Goal: Information Seeking & Learning: Check status

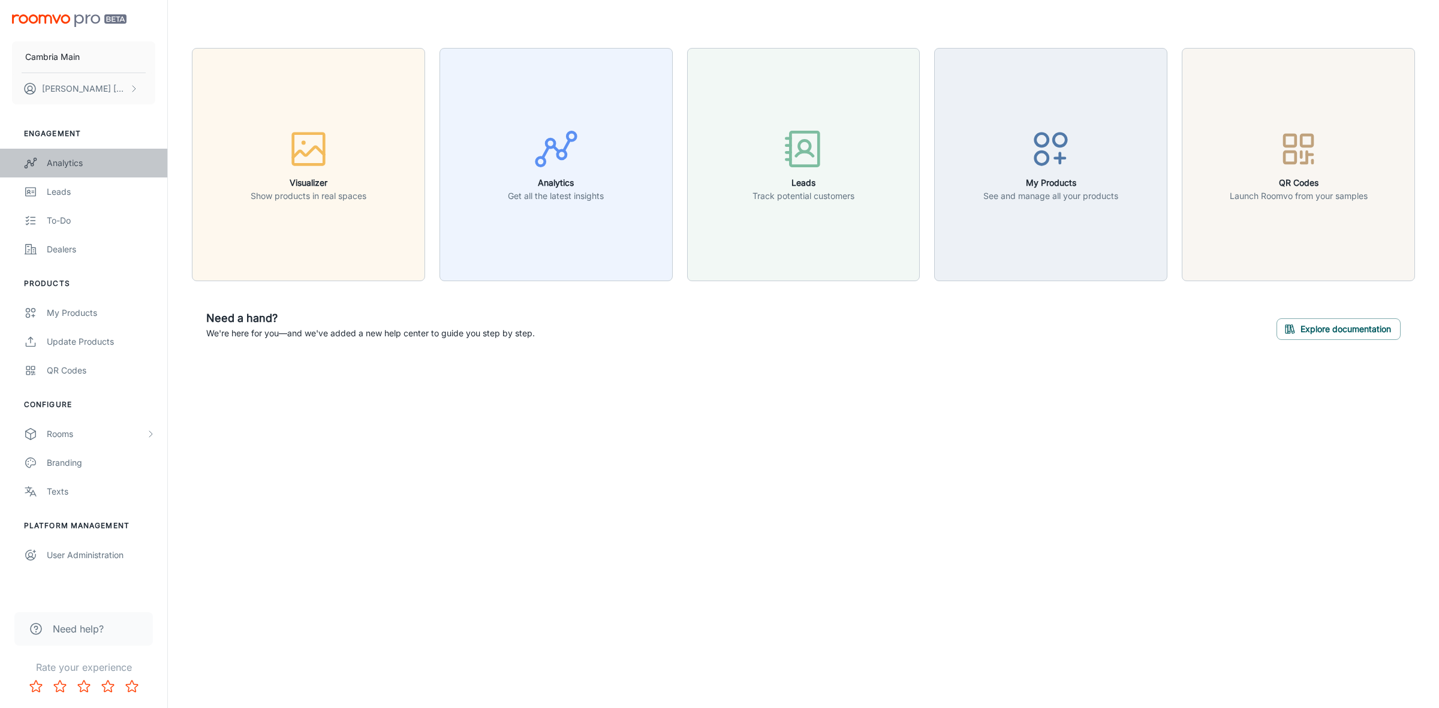
click at [47, 163] on div "Analytics" at bounding box center [101, 162] width 108 height 13
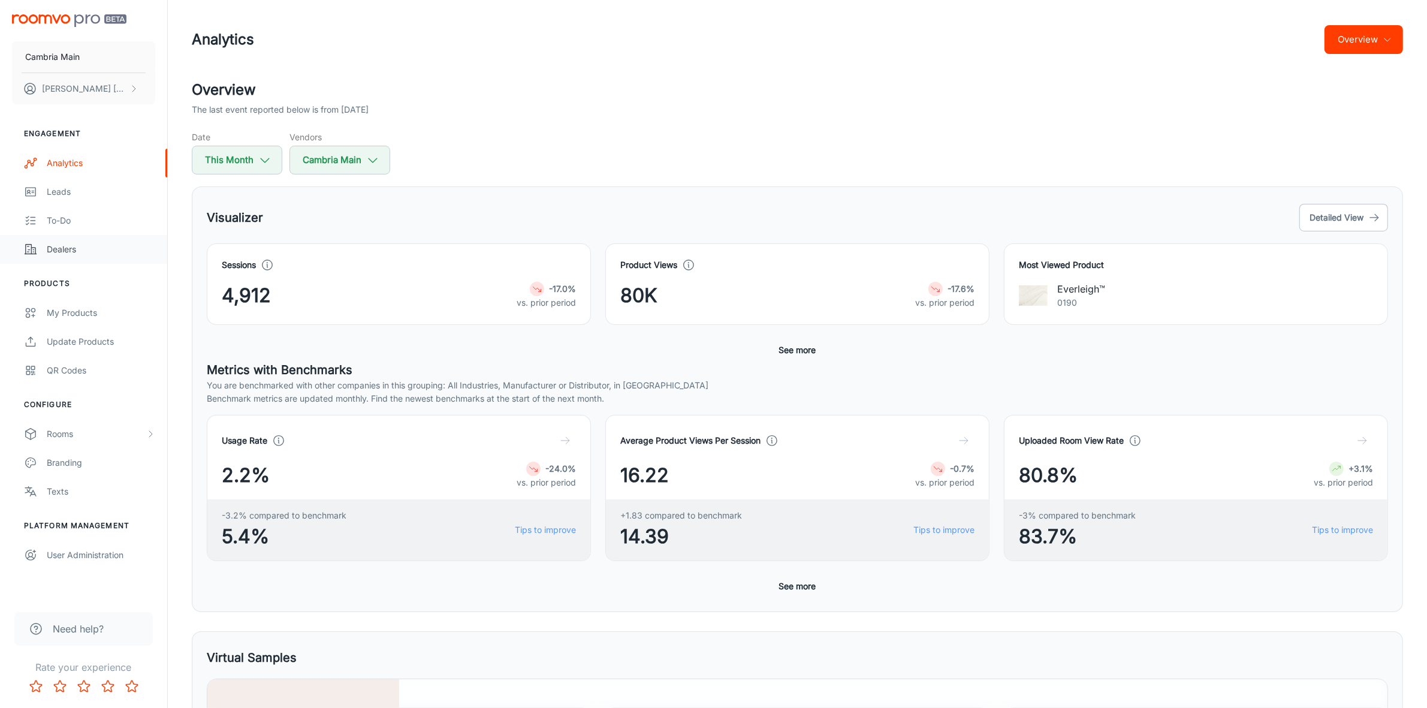
click at [64, 243] on div "Dealers" at bounding box center [101, 249] width 108 height 13
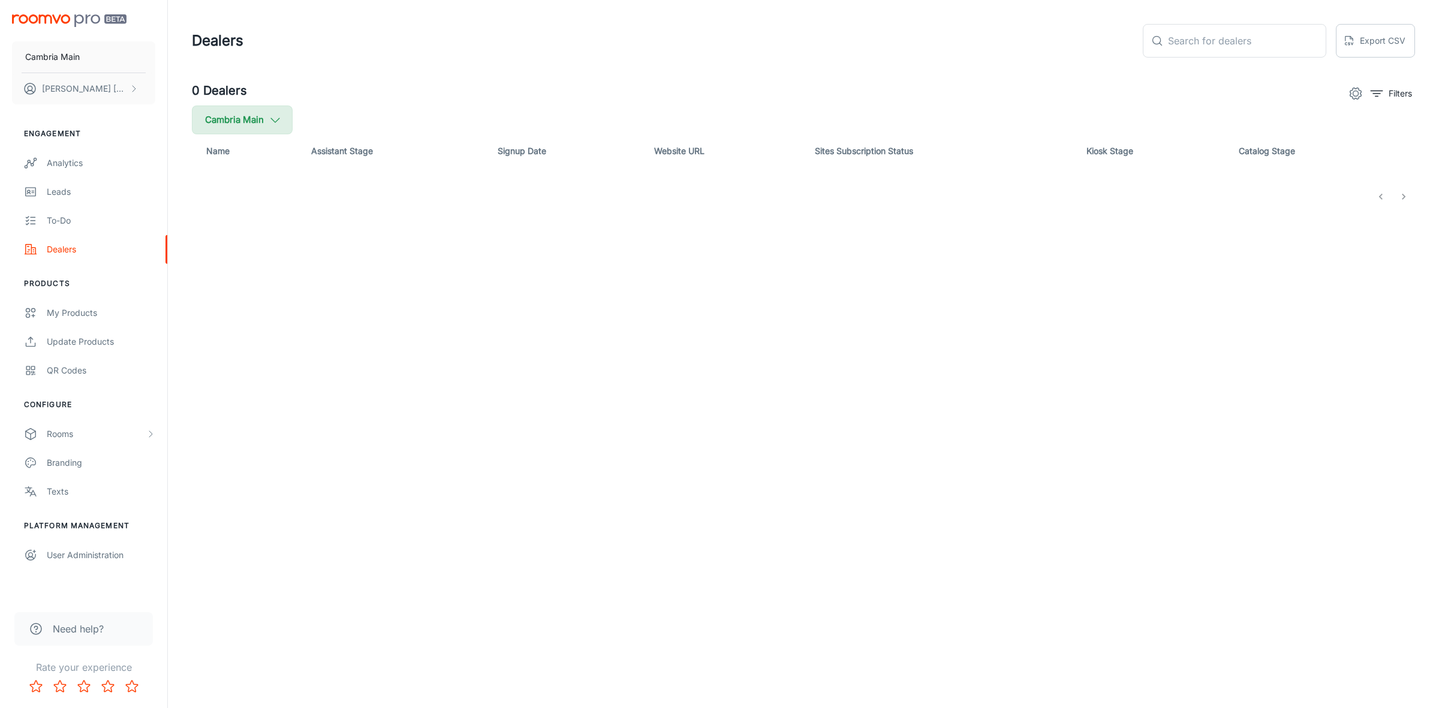
click at [281, 123] on icon "button" at bounding box center [275, 119] width 13 height 13
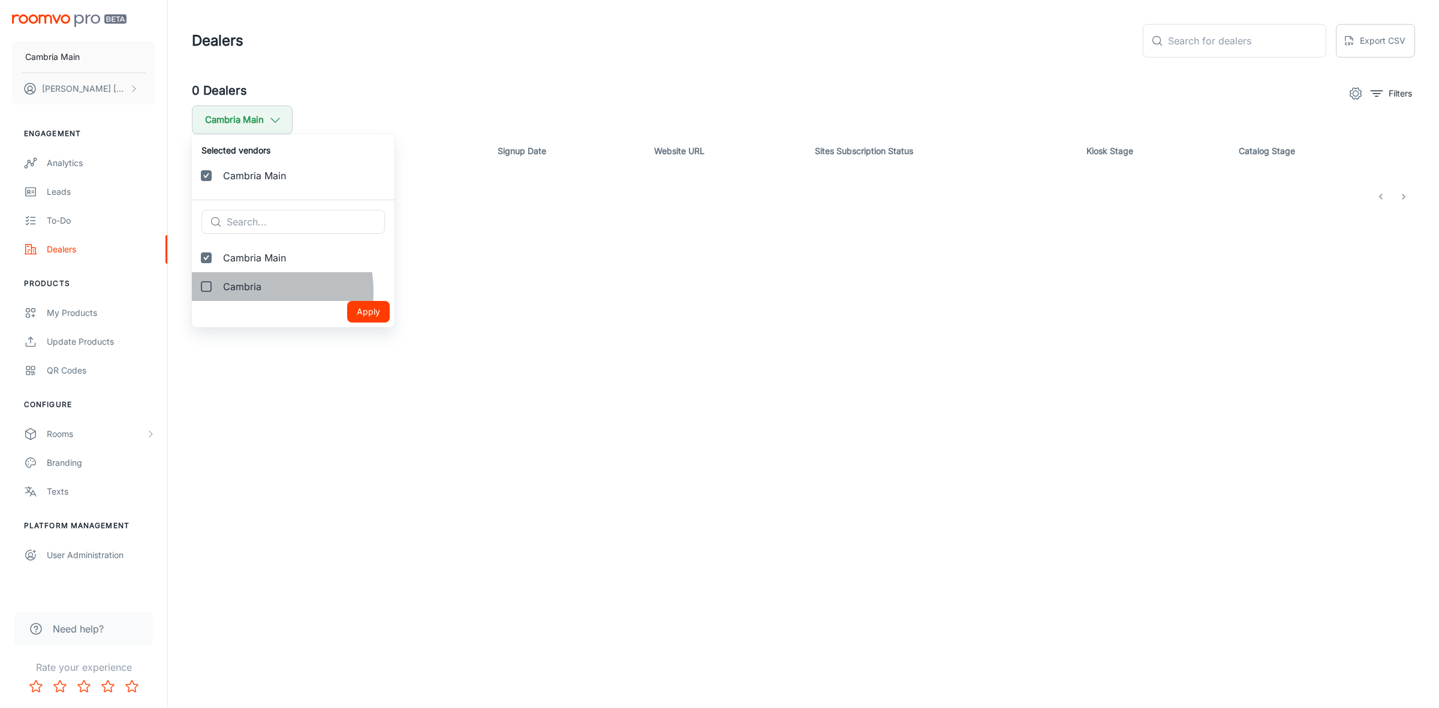
click at [245, 291] on span "Cambria" at bounding box center [304, 286] width 162 height 14
click at [218, 291] on input "Cambria" at bounding box center [206, 287] width 24 height 24
checkbox input "true"
click at [364, 339] on button "Apply" at bounding box center [368, 341] width 43 height 22
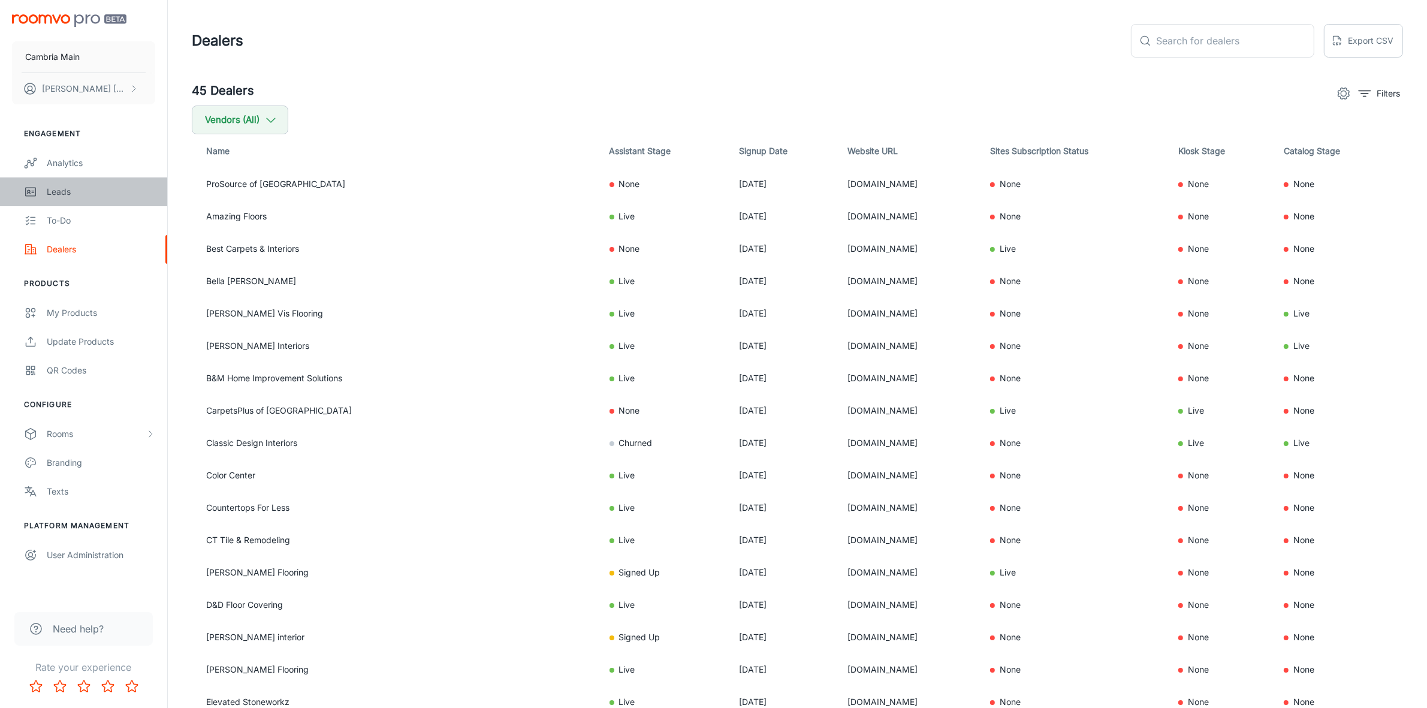
click at [72, 193] on div "Leads" at bounding box center [101, 191] width 108 height 13
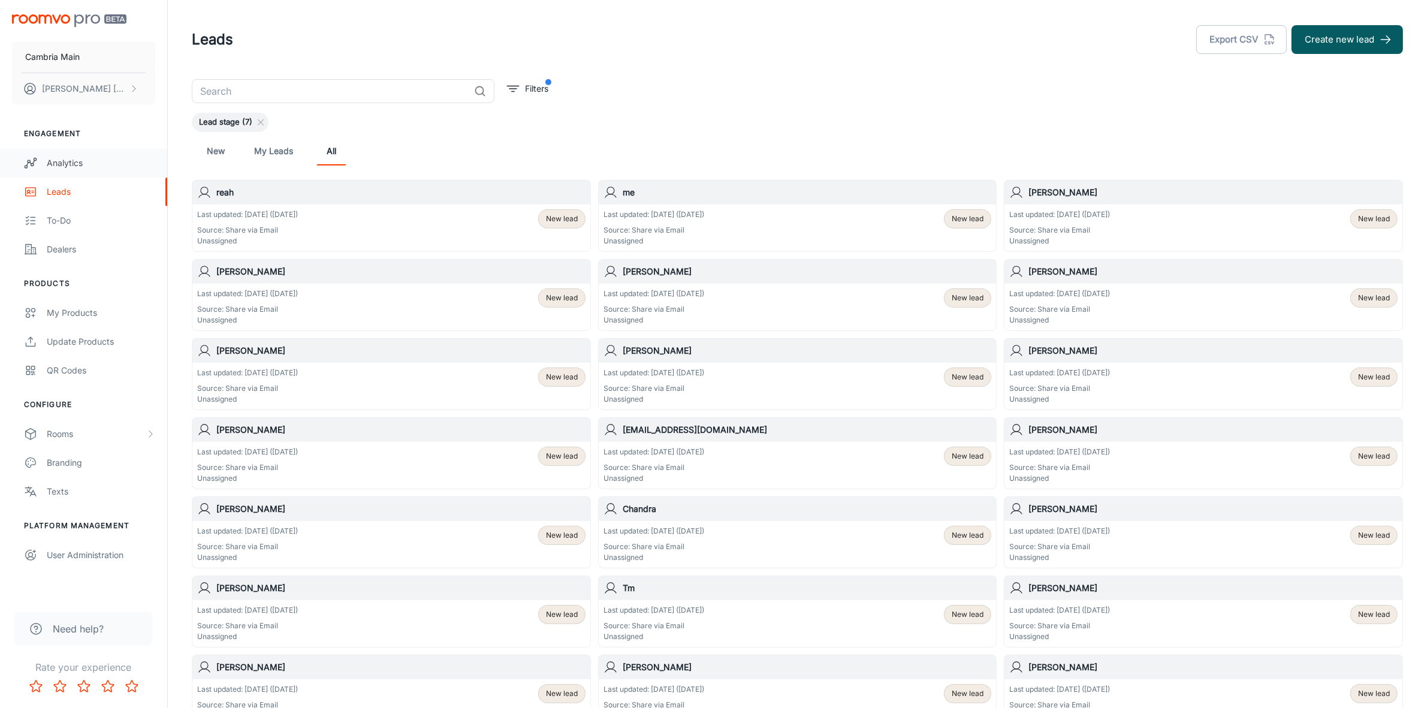
click at [65, 154] on link "Analytics" at bounding box center [83, 163] width 167 height 29
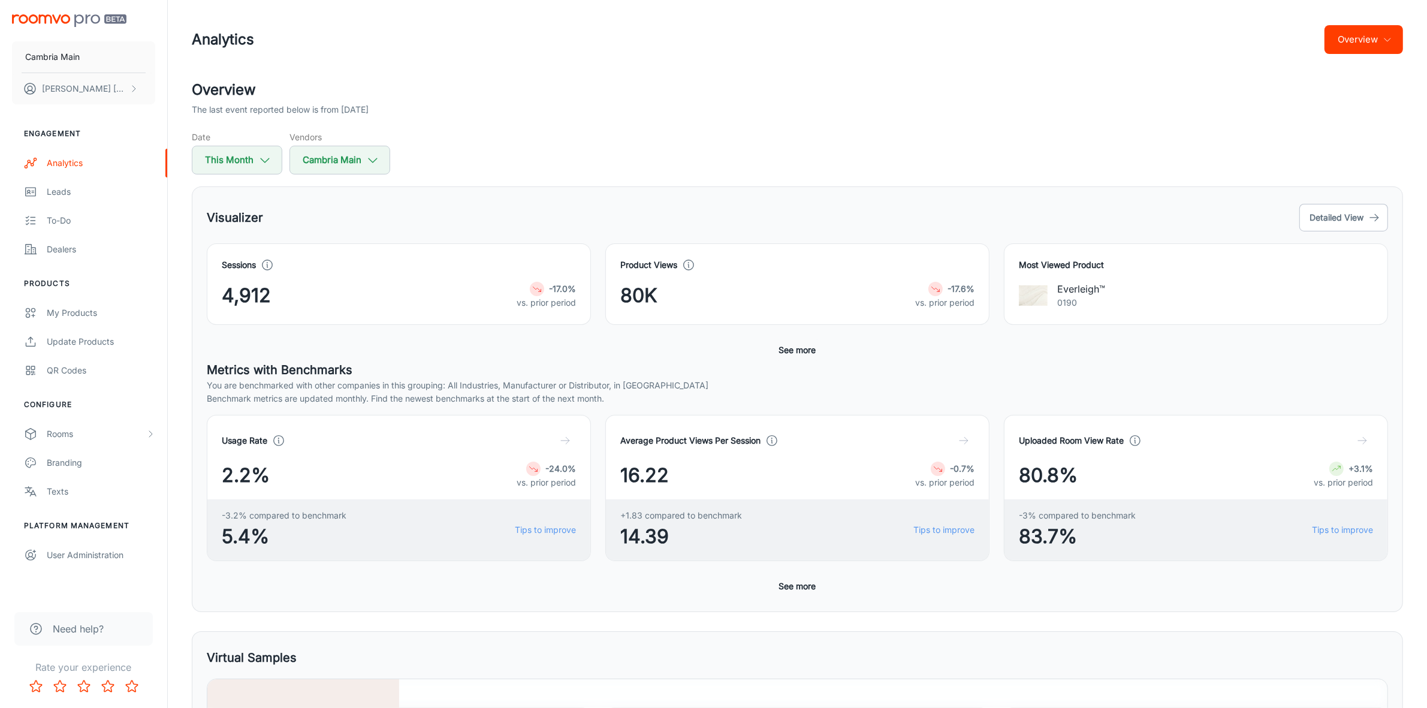
click at [788, 355] on button "See more" at bounding box center [797, 350] width 47 height 22
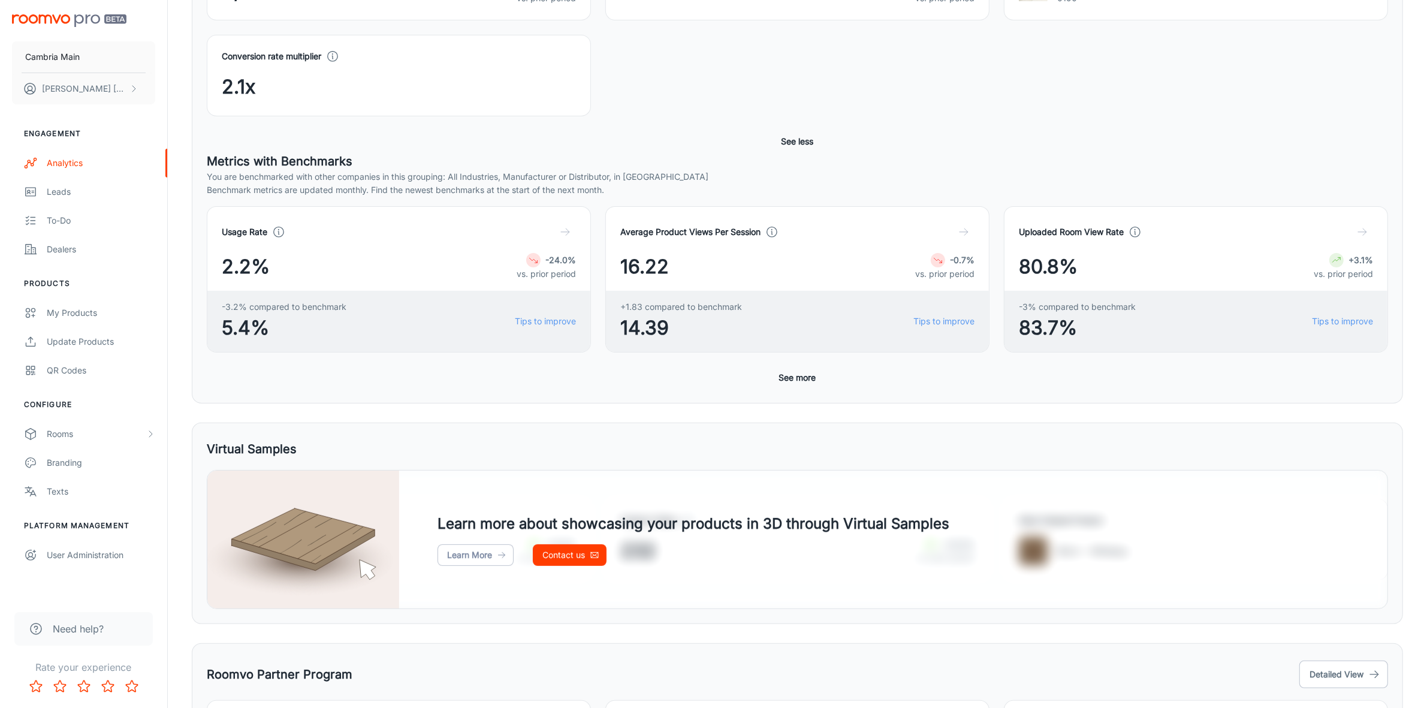
scroll to position [375, 0]
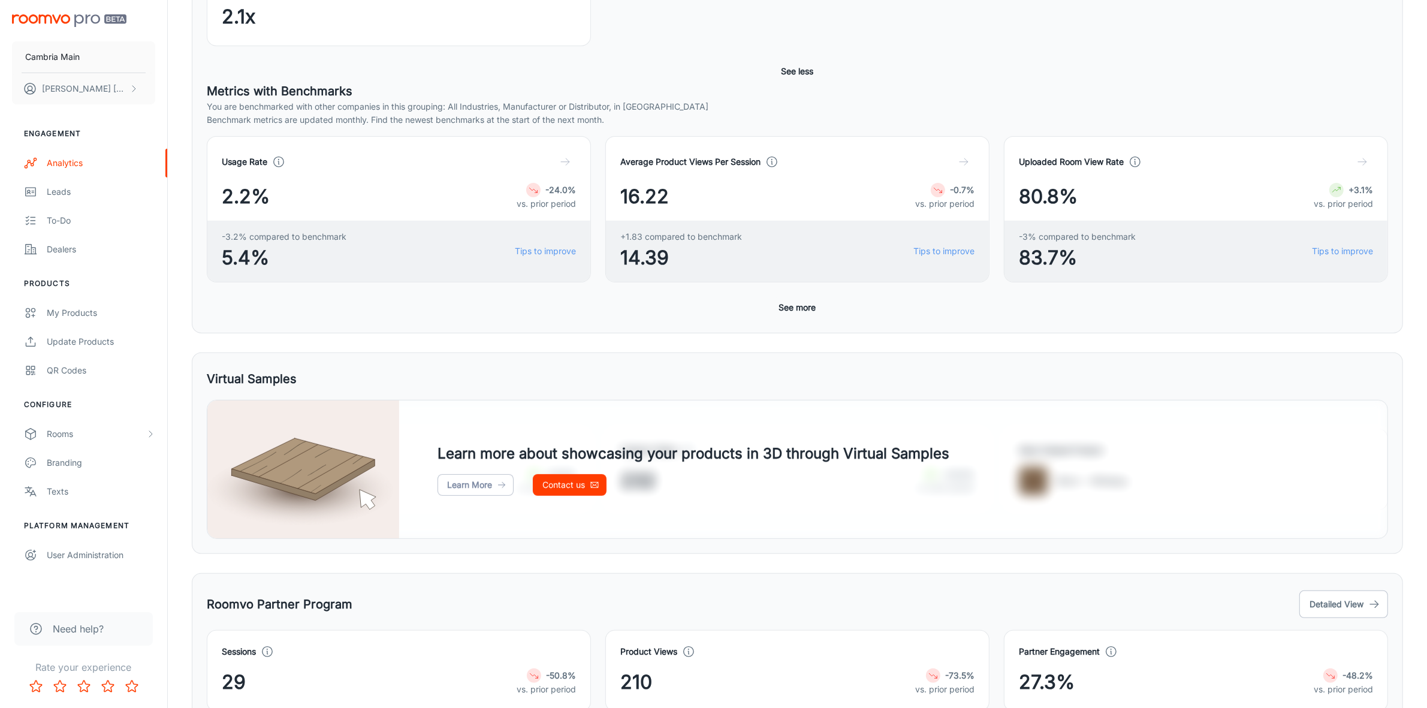
click at [799, 303] on button "See more" at bounding box center [797, 308] width 47 height 22
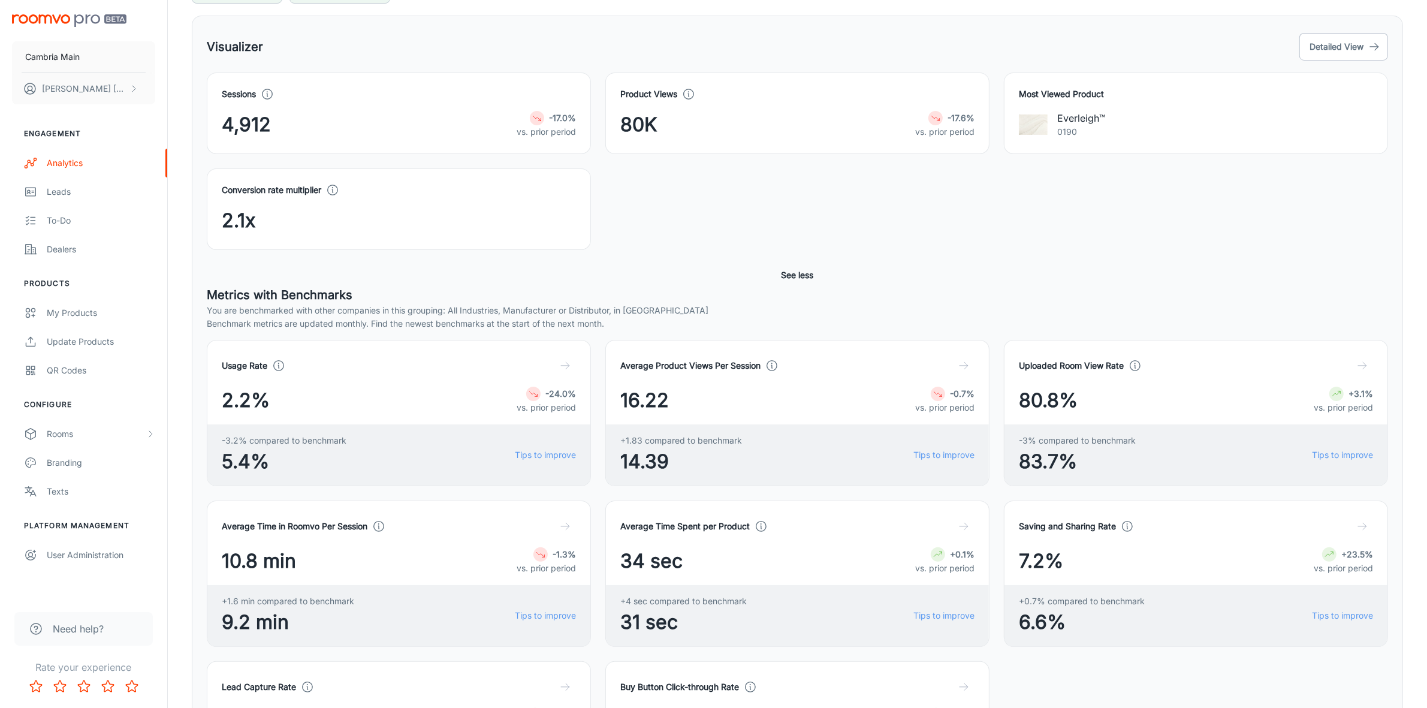
scroll to position [0, 0]
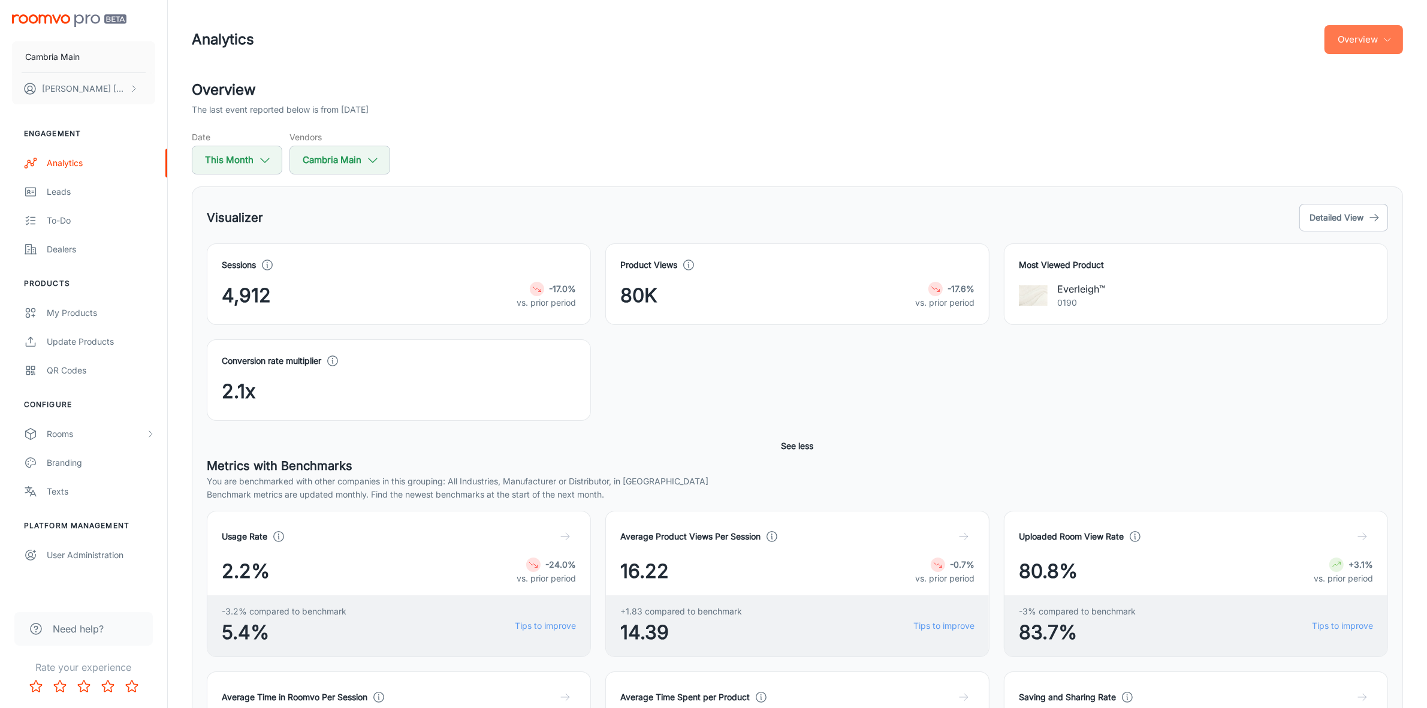
click at [1395, 32] on button "Overview" at bounding box center [1364, 39] width 79 height 29
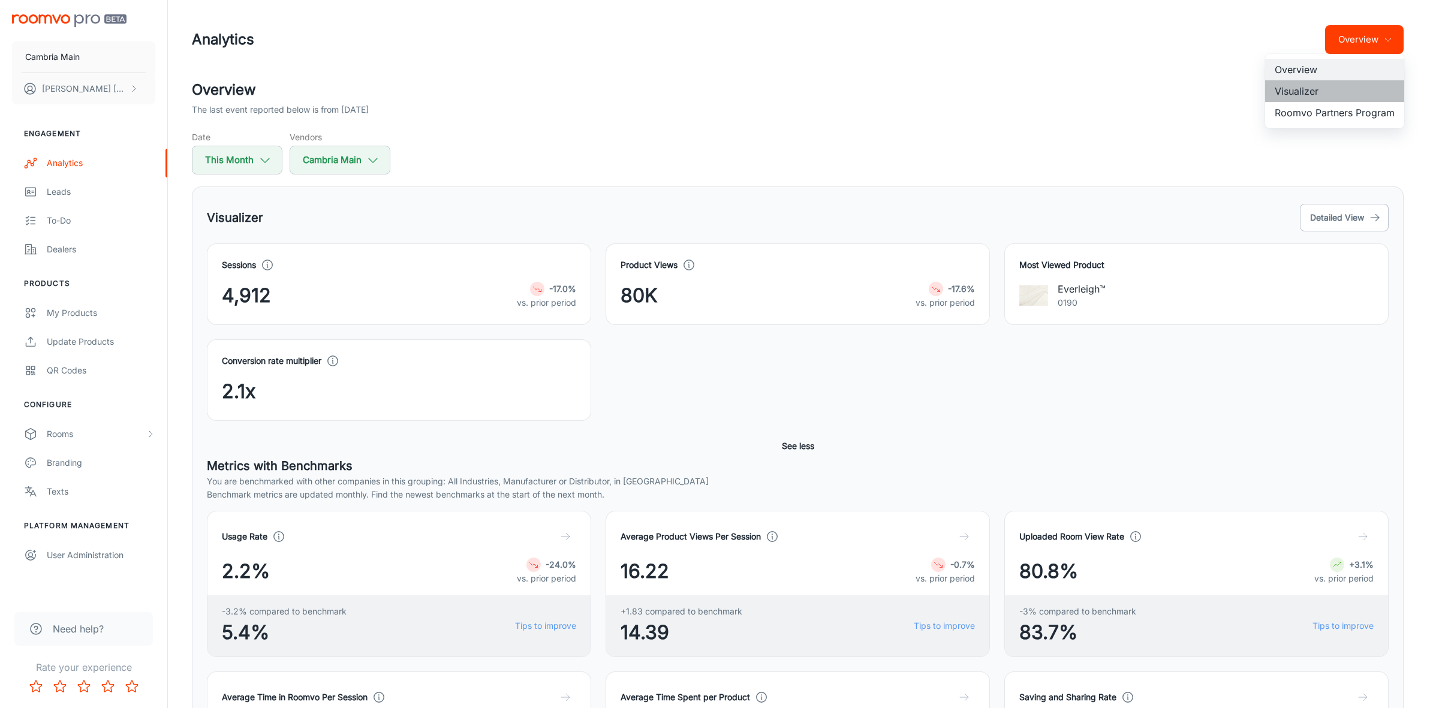
click at [1292, 85] on li "Visualizer" at bounding box center [1334, 91] width 139 height 22
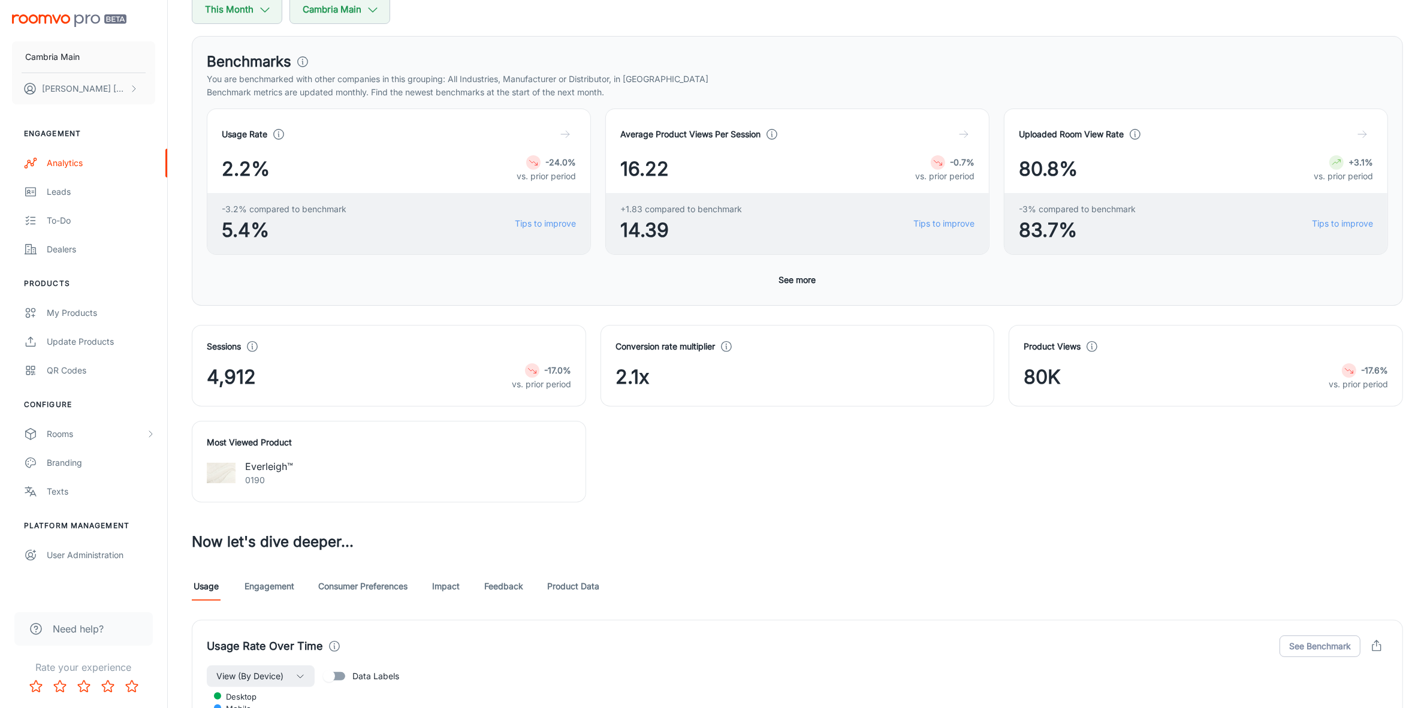
scroll to position [288, 0]
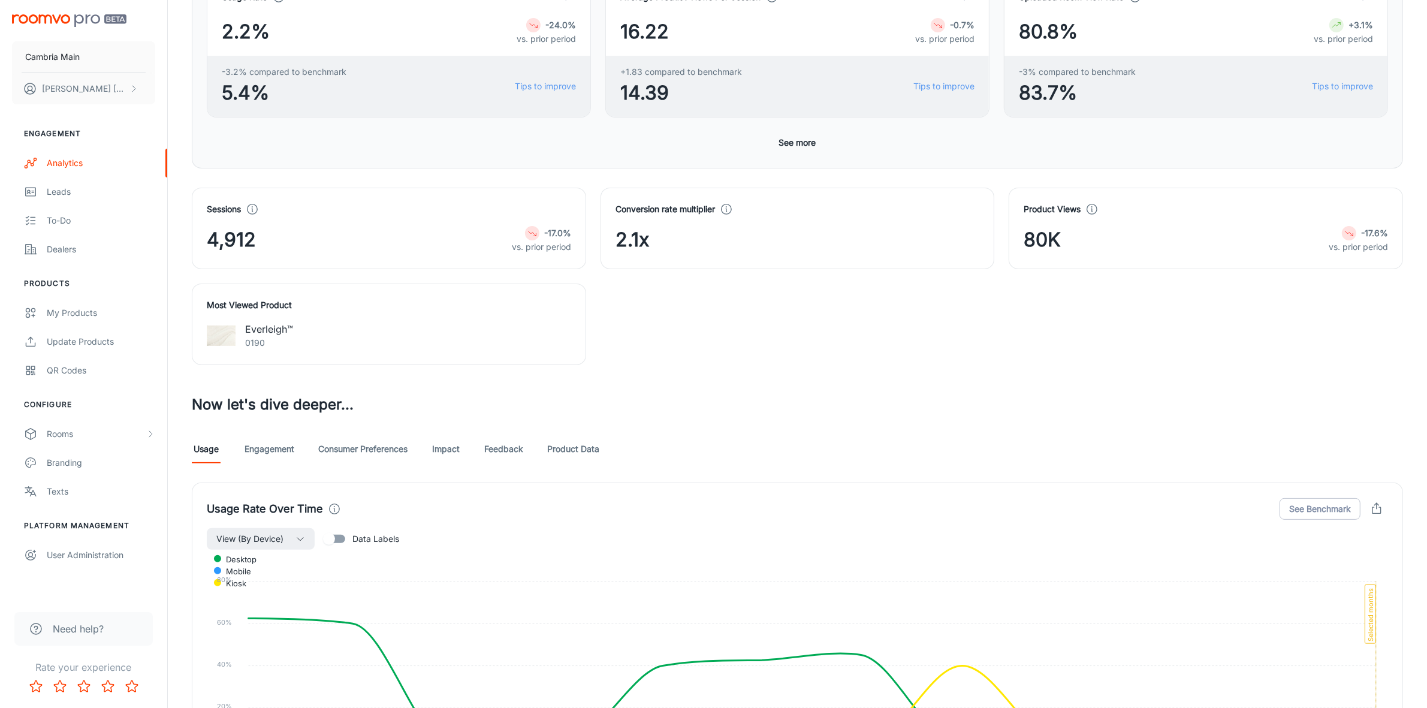
click at [508, 454] on link "Feedback" at bounding box center [503, 449] width 39 height 29
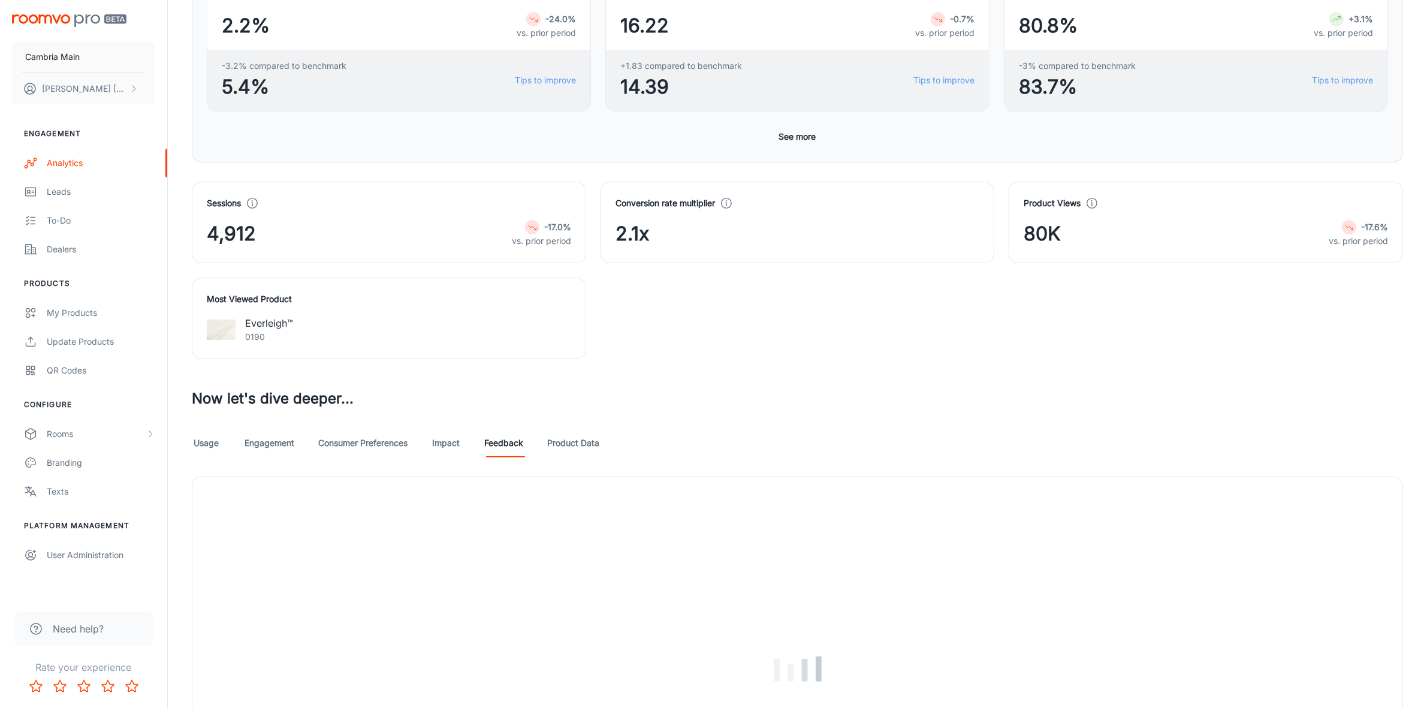
scroll to position [300, 0]
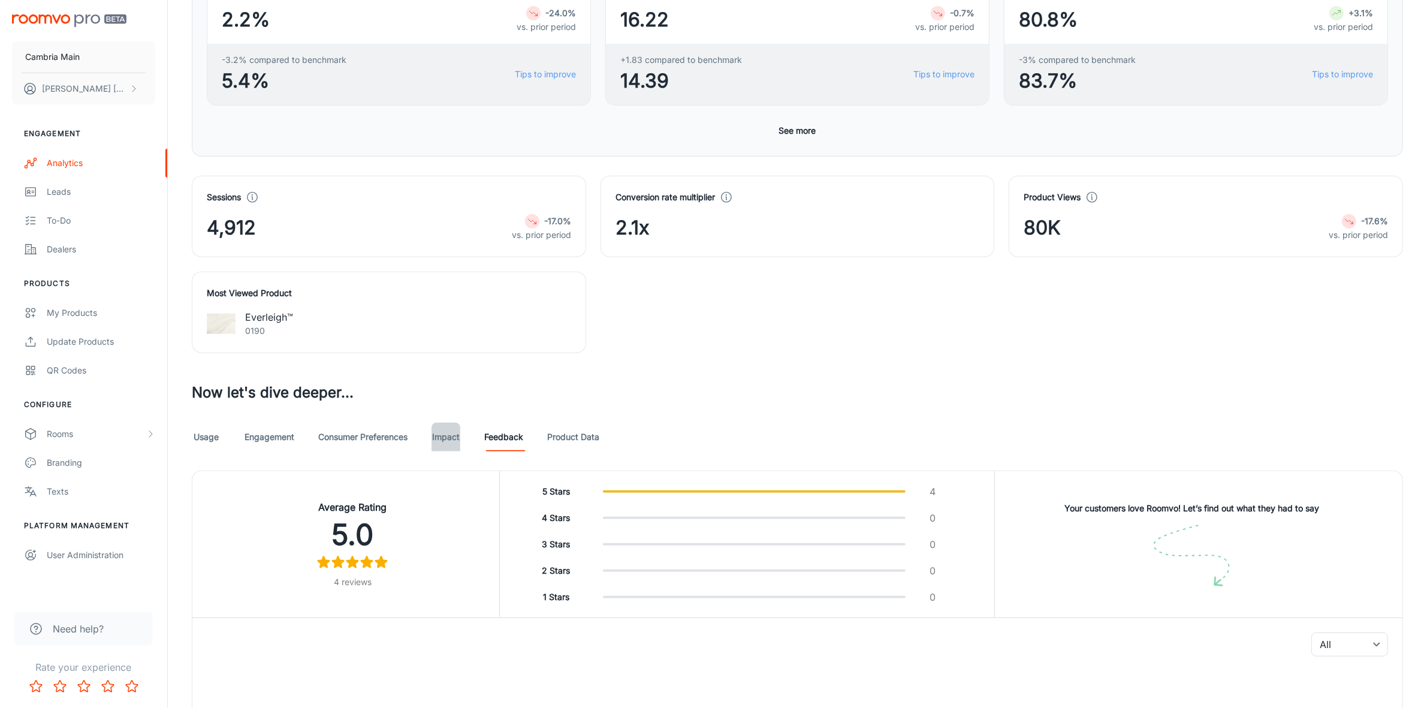
click at [456, 439] on link "Impact" at bounding box center [446, 437] width 29 height 29
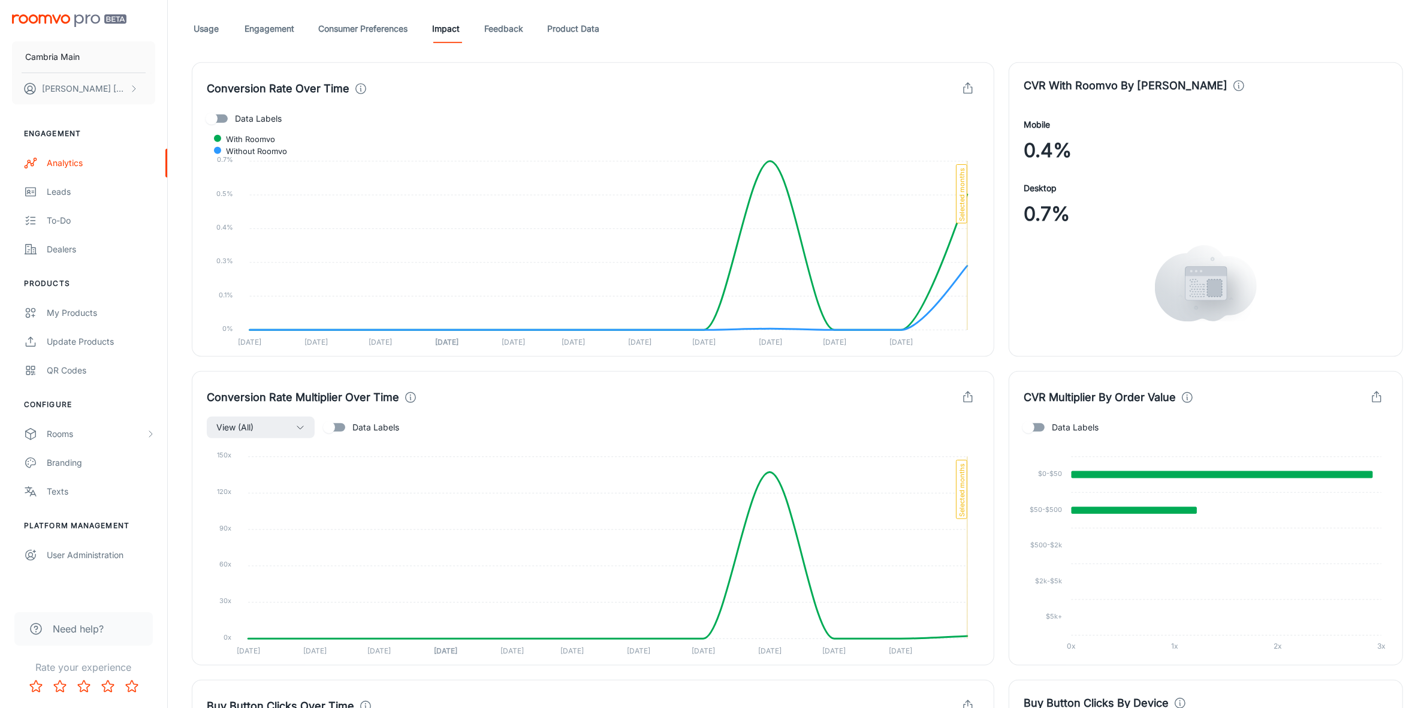
scroll to position [705, 0]
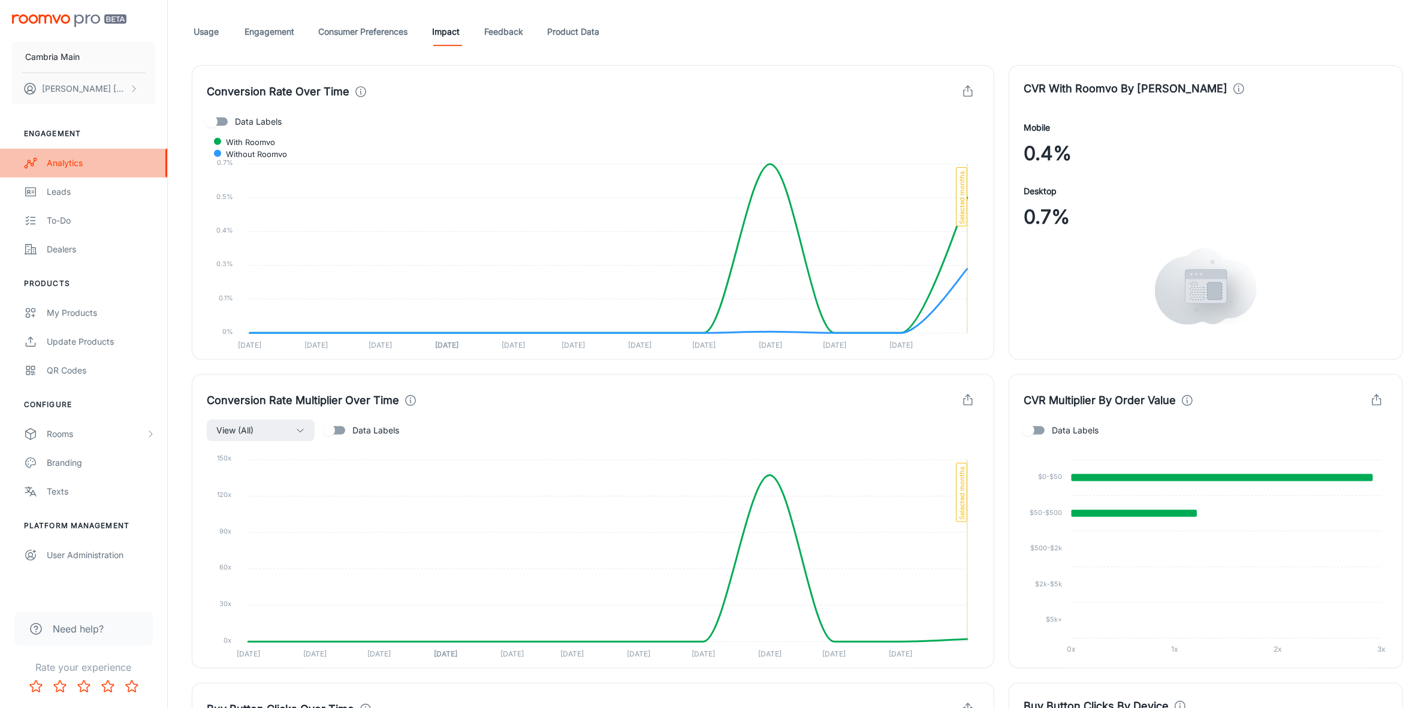
click at [79, 165] on div "Analytics" at bounding box center [101, 162] width 108 height 13
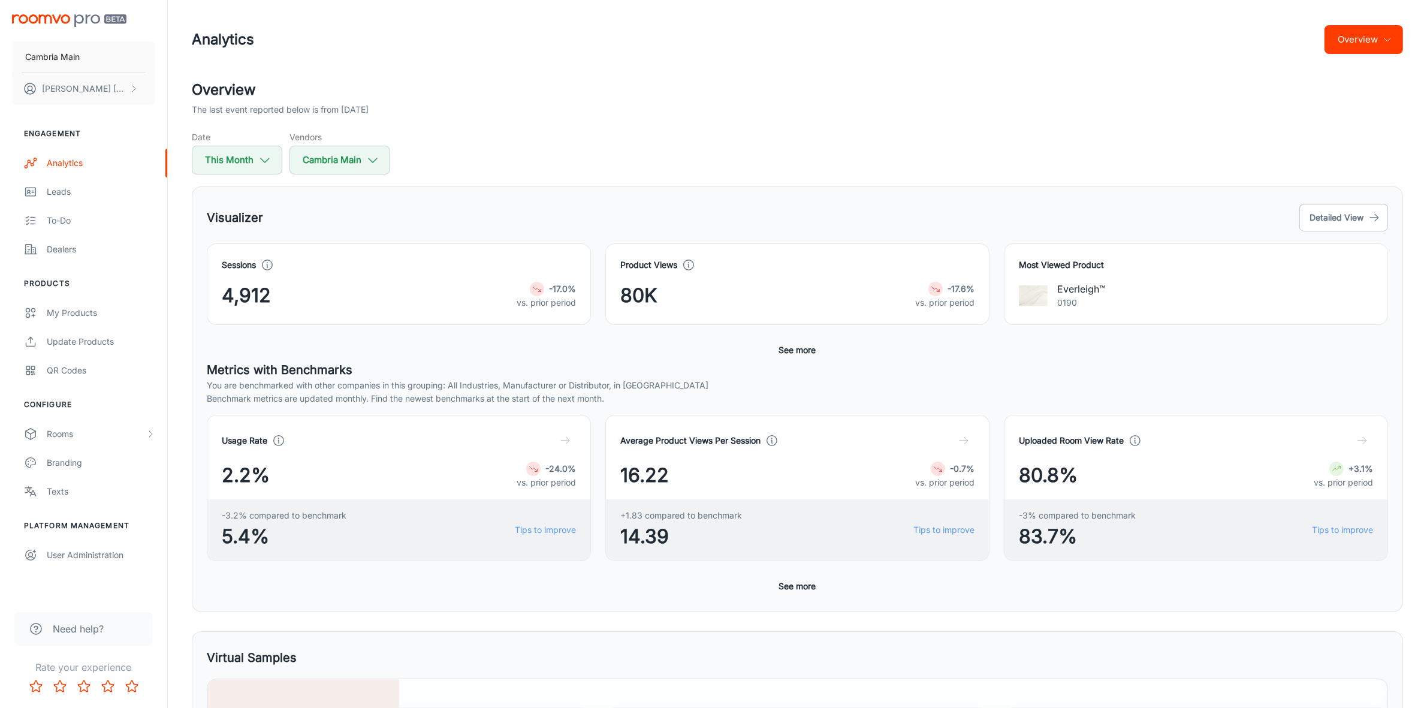
click at [825, 349] on div "Sessions 4,912 -17.0% vs. prior period Product Views 80K -17.6% vs. prior perio…" at bounding box center [797, 301] width 1181 height 117
click at [788, 349] on button "See more" at bounding box center [797, 350] width 47 height 22
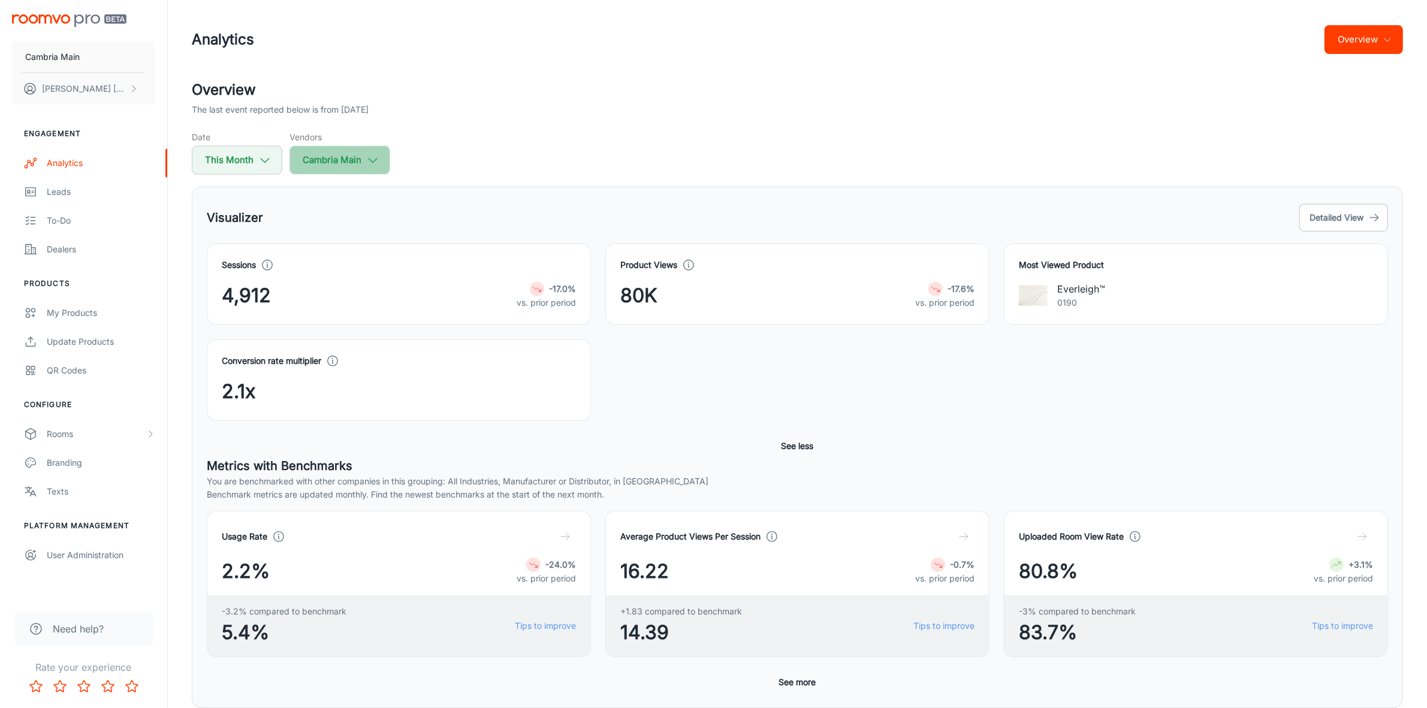
click at [348, 158] on button "Cambria Main" at bounding box center [340, 160] width 101 height 29
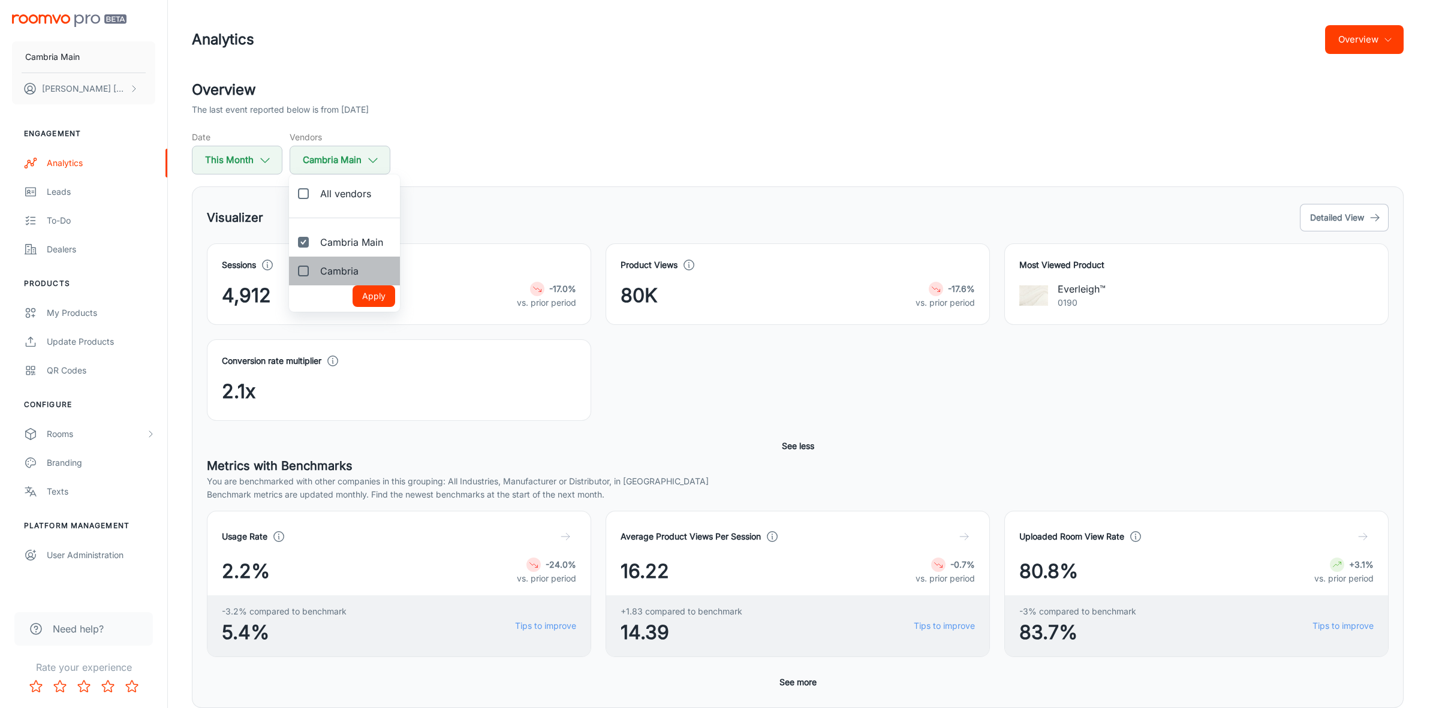
click at [348, 263] on label "Cambria" at bounding box center [328, 271] width 79 height 29
click at [315, 263] on input "Cambria" at bounding box center [303, 271] width 24 height 24
checkbox input "true"
click at [364, 297] on button "Apply" at bounding box center [373, 296] width 43 height 22
checkbox input "true"
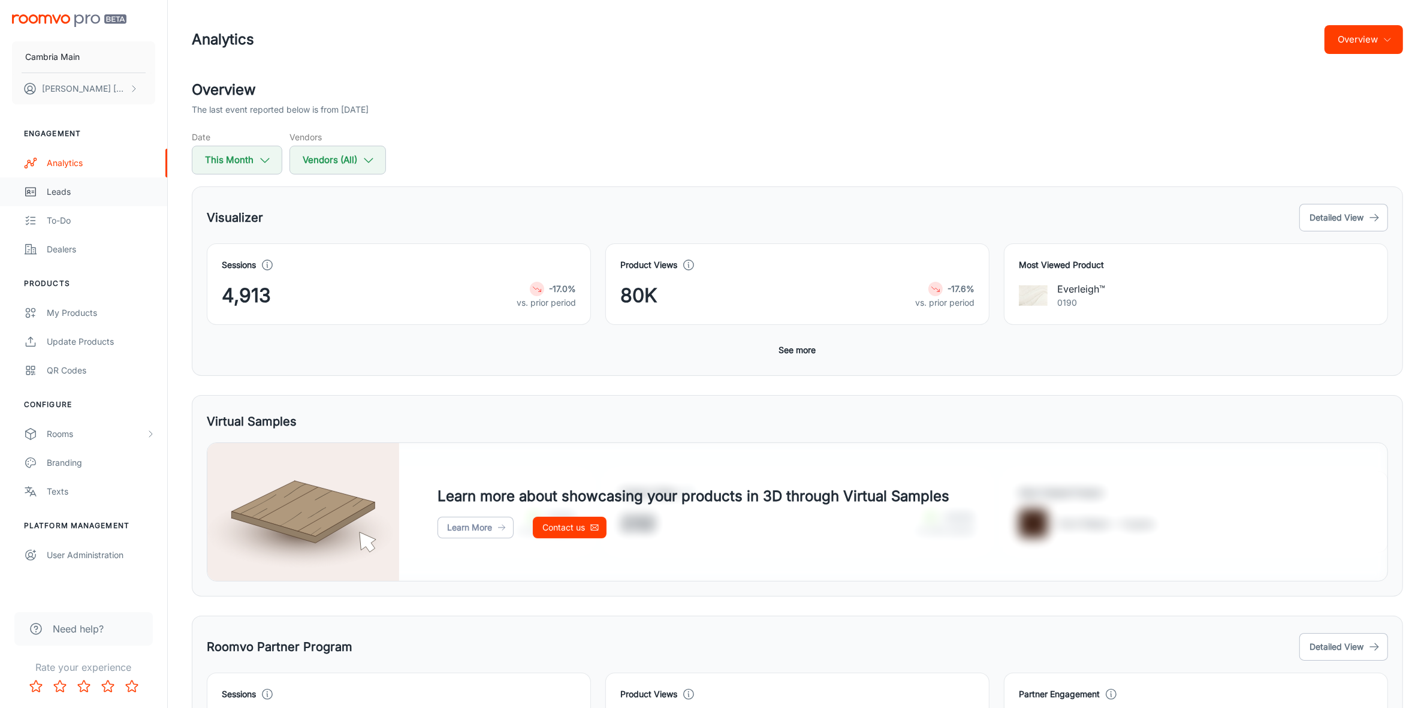
click at [61, 188] on div "Leads" at bounding box center [101, 191] width 108 height 13
